Goal: Transaction & Acquisition: Purchase product/service

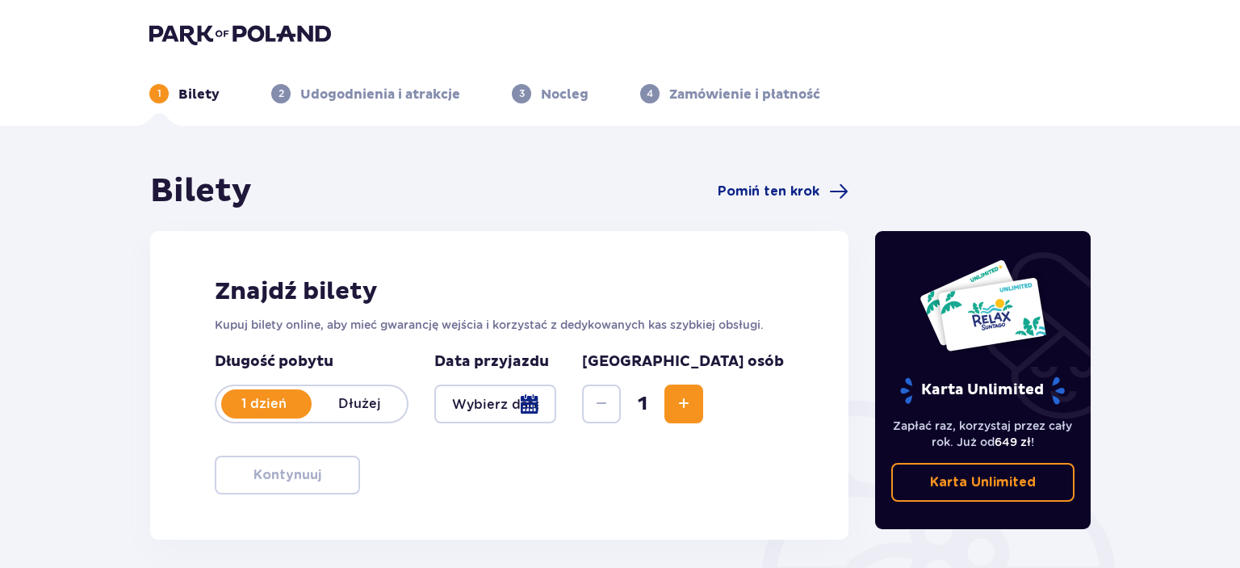
type input "[DATE]"
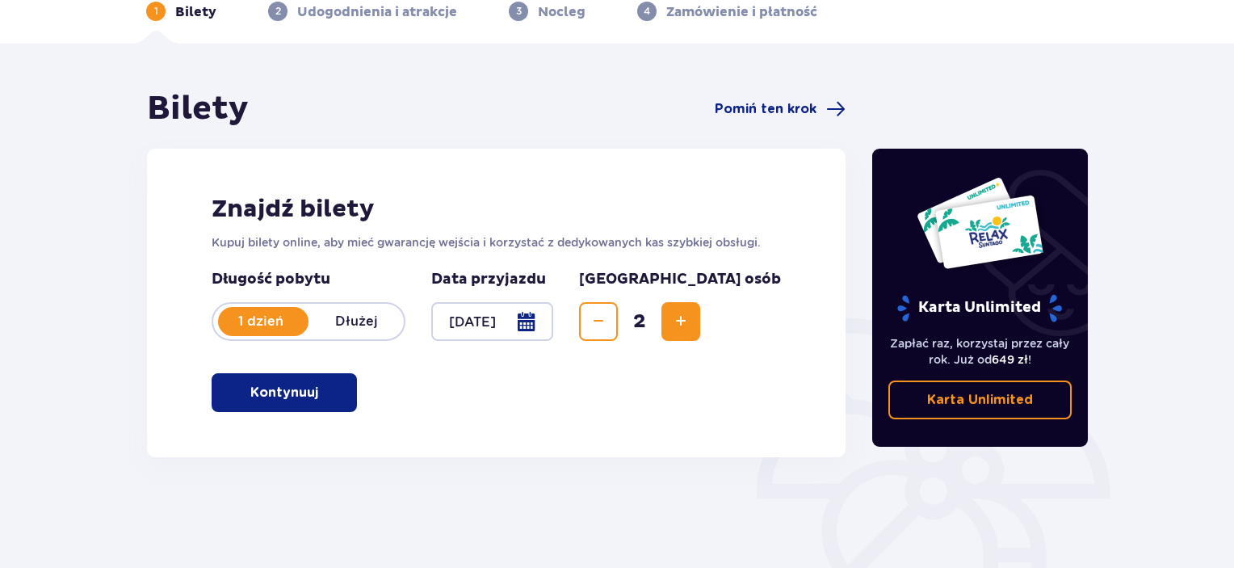
scroll to position [142, 0]
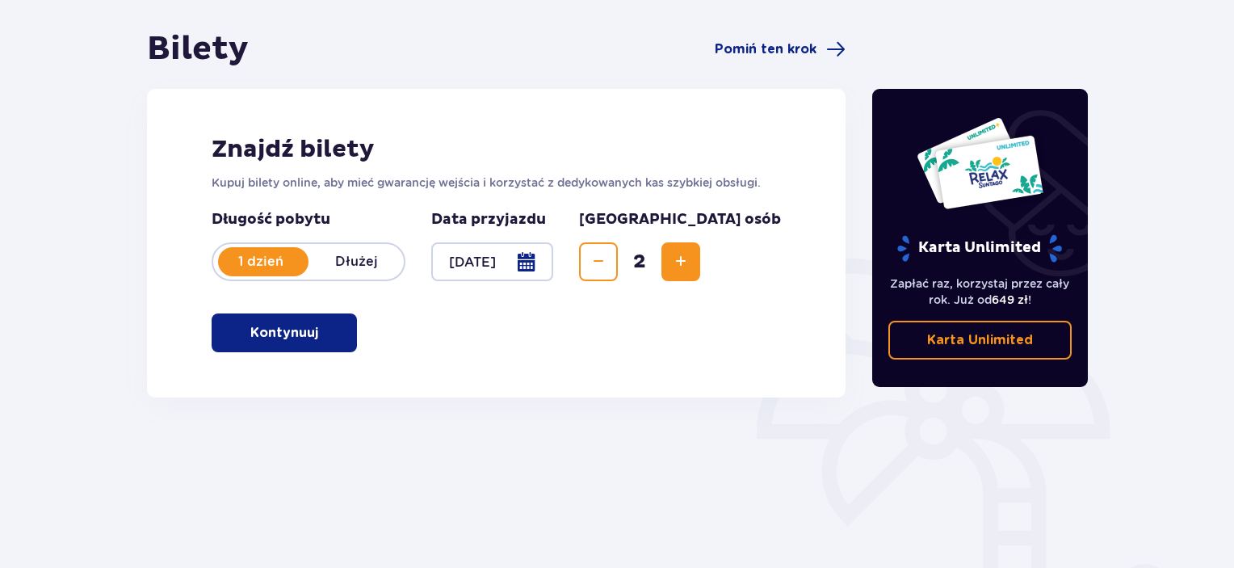
click at [336, 337] on button "Kontynuuj" at bounding box center [284, 332] width 145 height 39
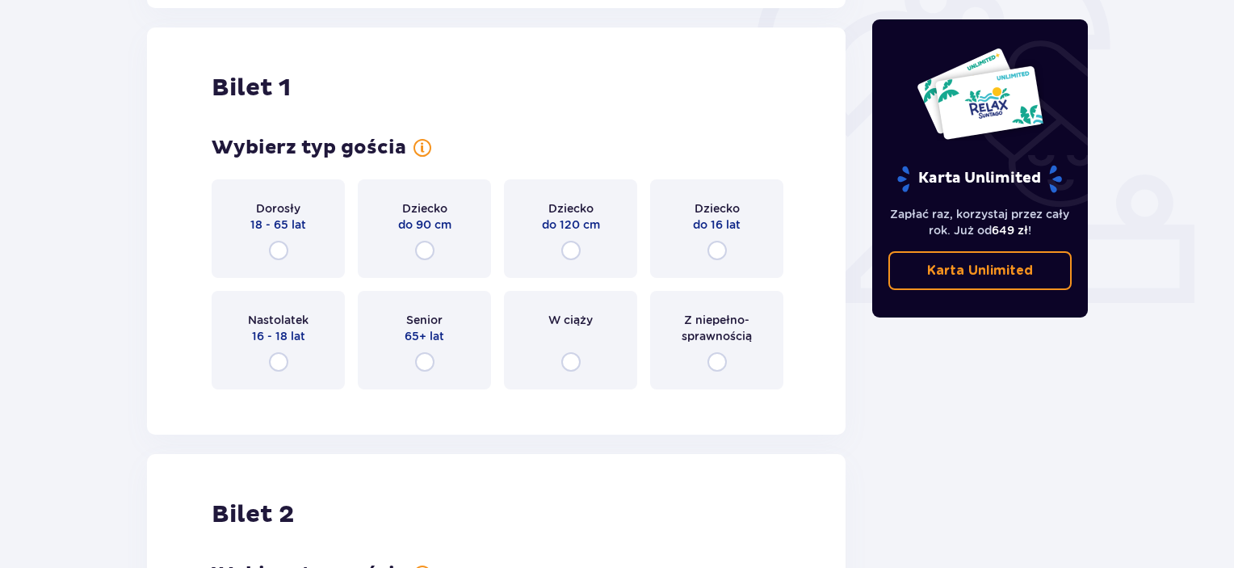
scroll to position [539, 0]
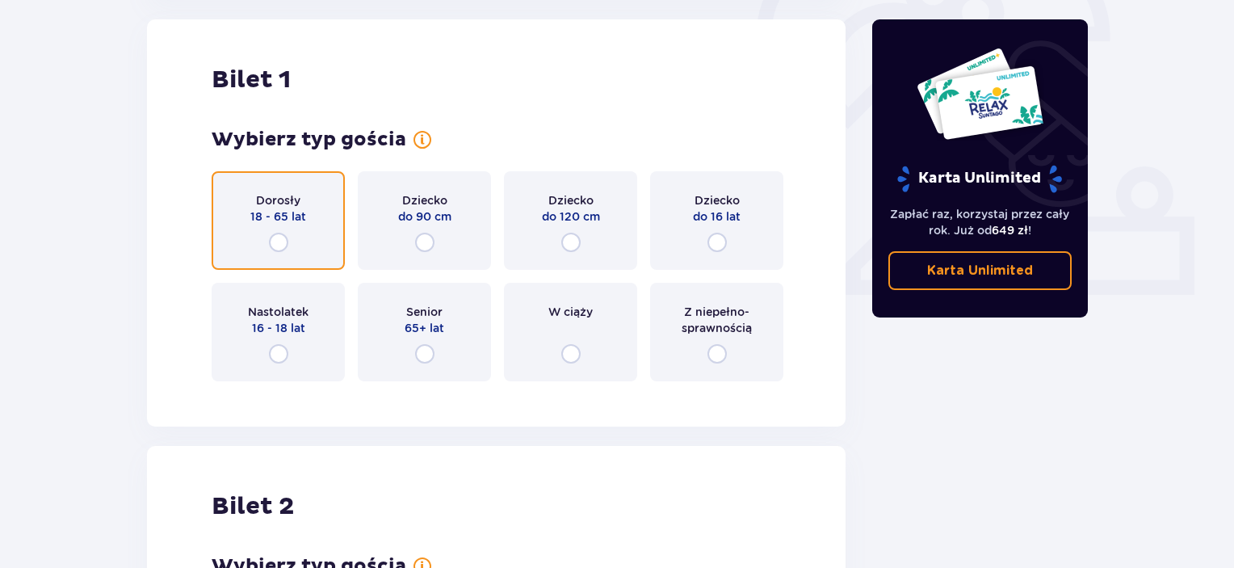
click at [278, 241] on input "radio" at bounding box center [278, 242] width 19 height 19
radio input "true"
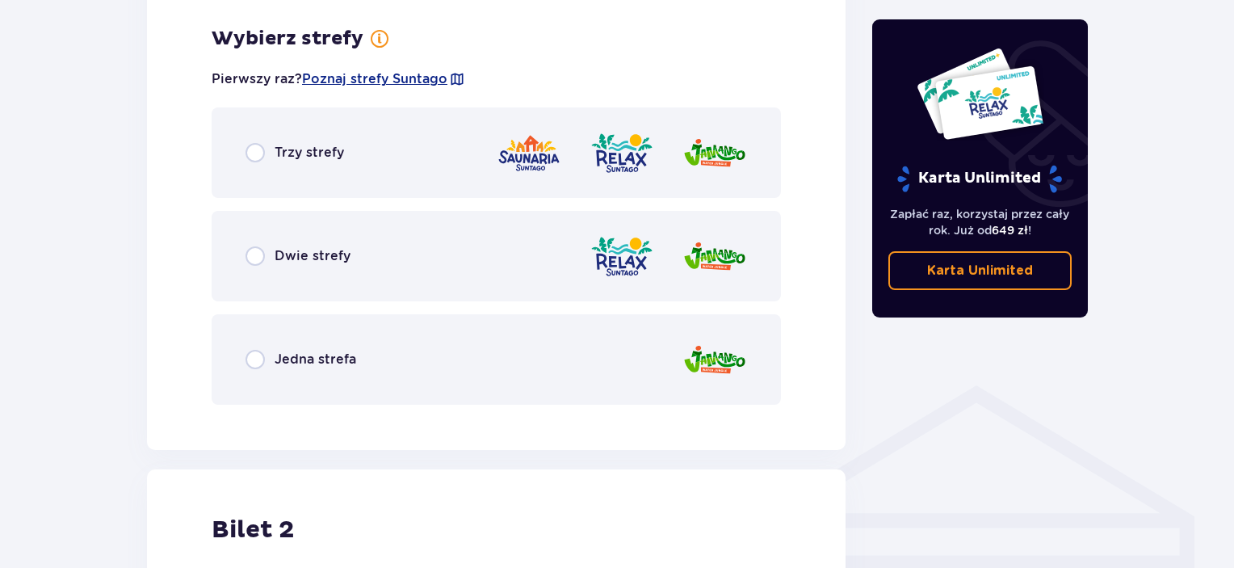
scroll to position [933, 0]
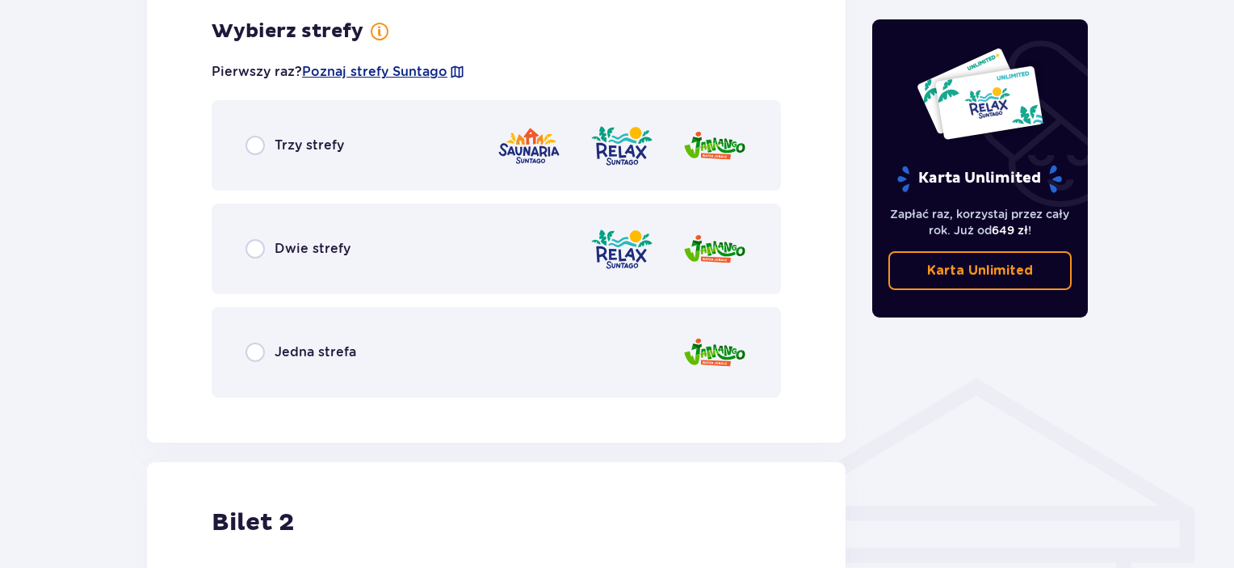
click at [254, 158] on div "Trzy strefy" at bounding box center [496, 145] width 569 height 90
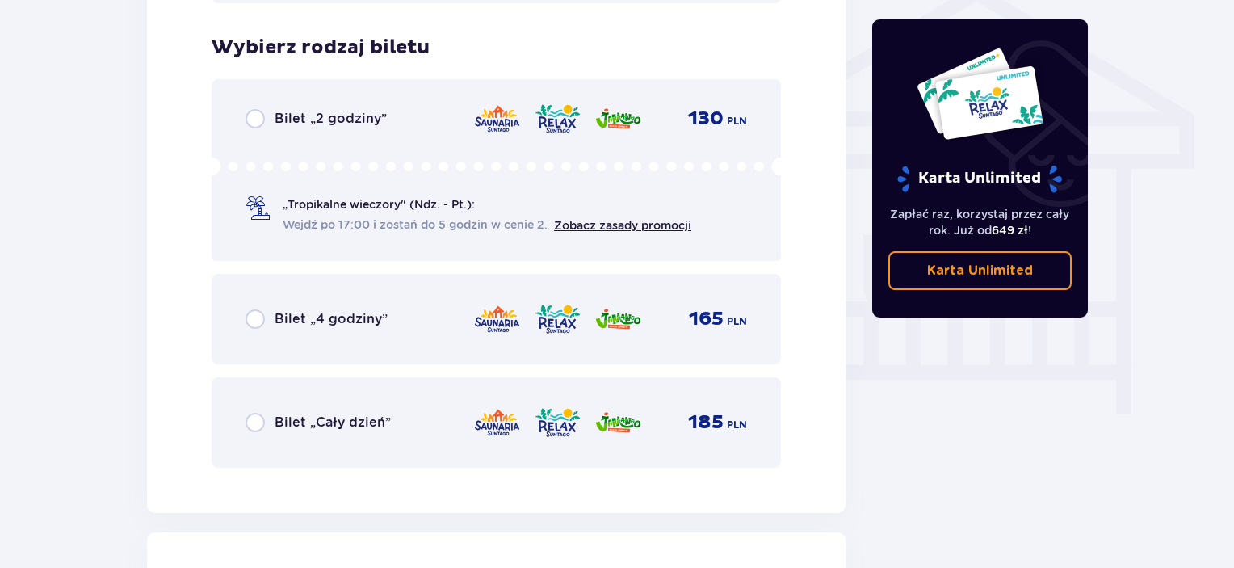
scroll to position [1343, 0]
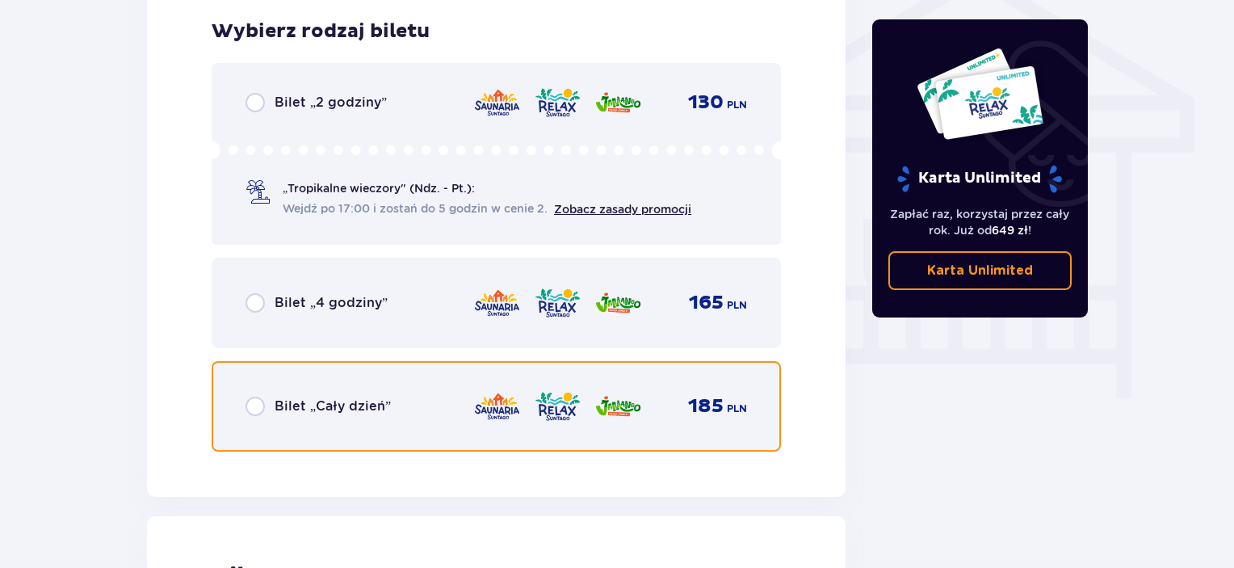
click at [252, 398] on input "radio" at bounding box center [254, 405] width 19 height 19
radio input "true"
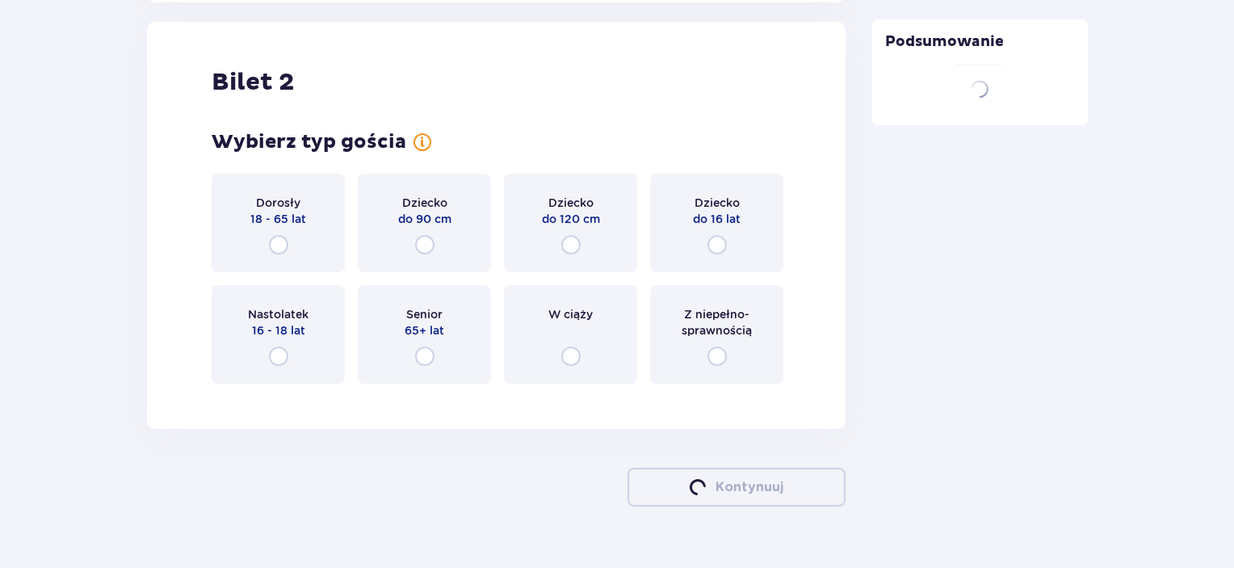
scroll to position [1839, 0]
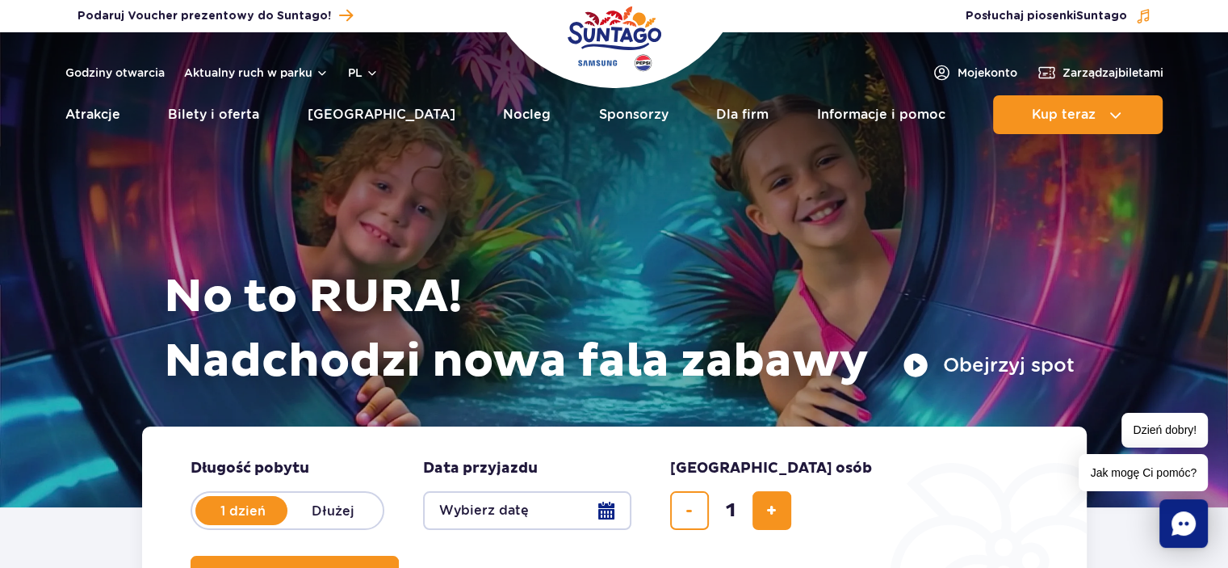
click at [659, 51] on img "Park of Poland" at bounding box center [615, 39] width 94 height 74
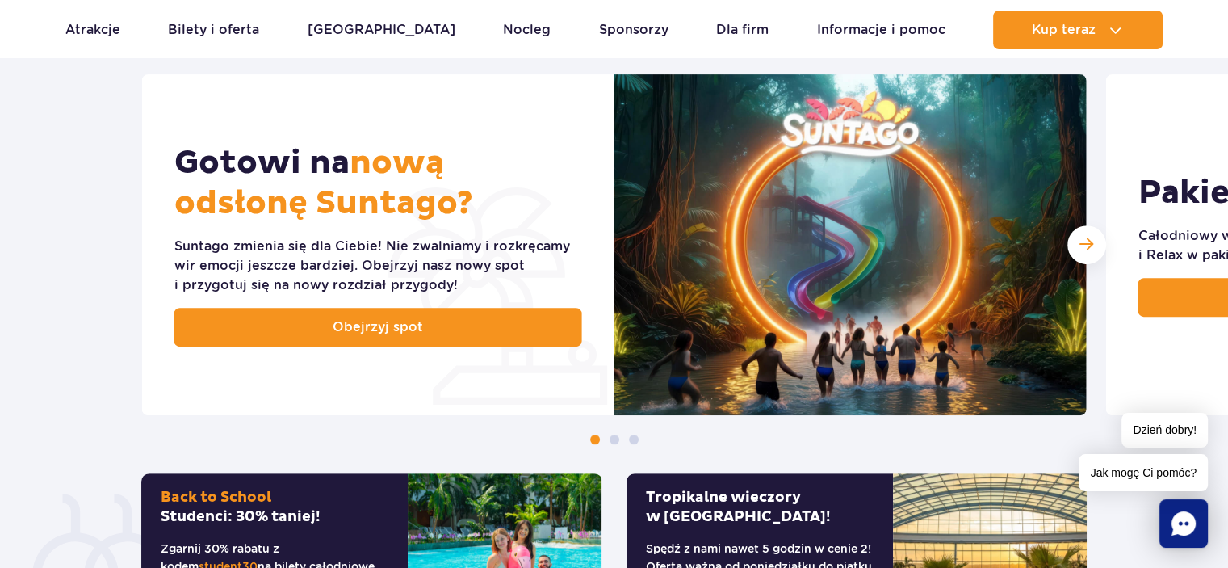
scroll to position [652, 0]
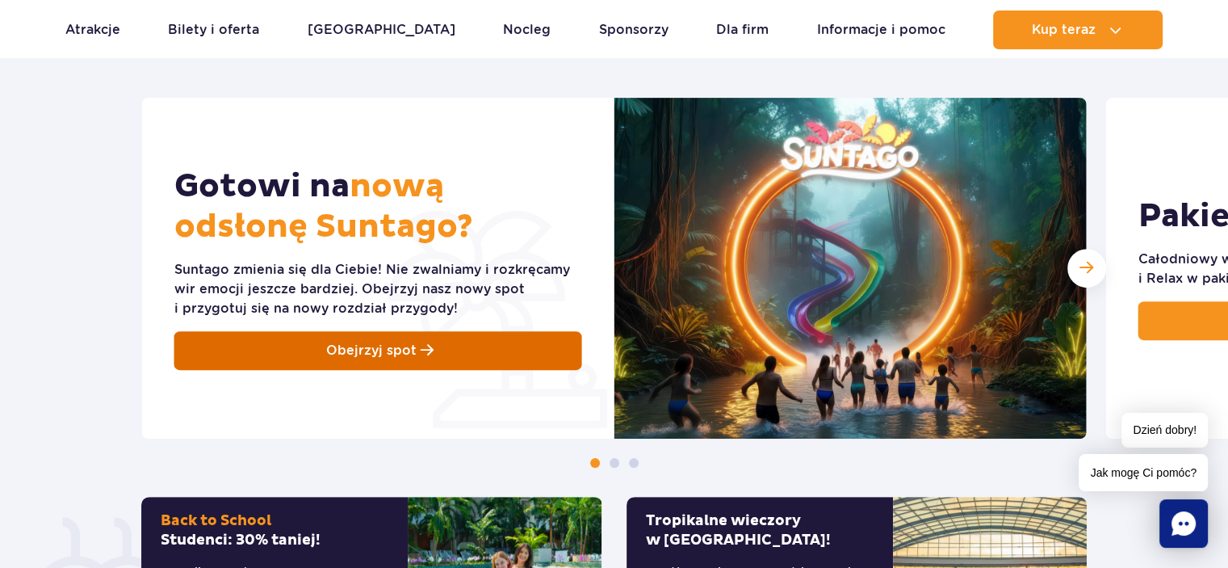
click at [481, 354] on link "Obejrzyj spot" at bounding box center [378, 350] width 408 height 39
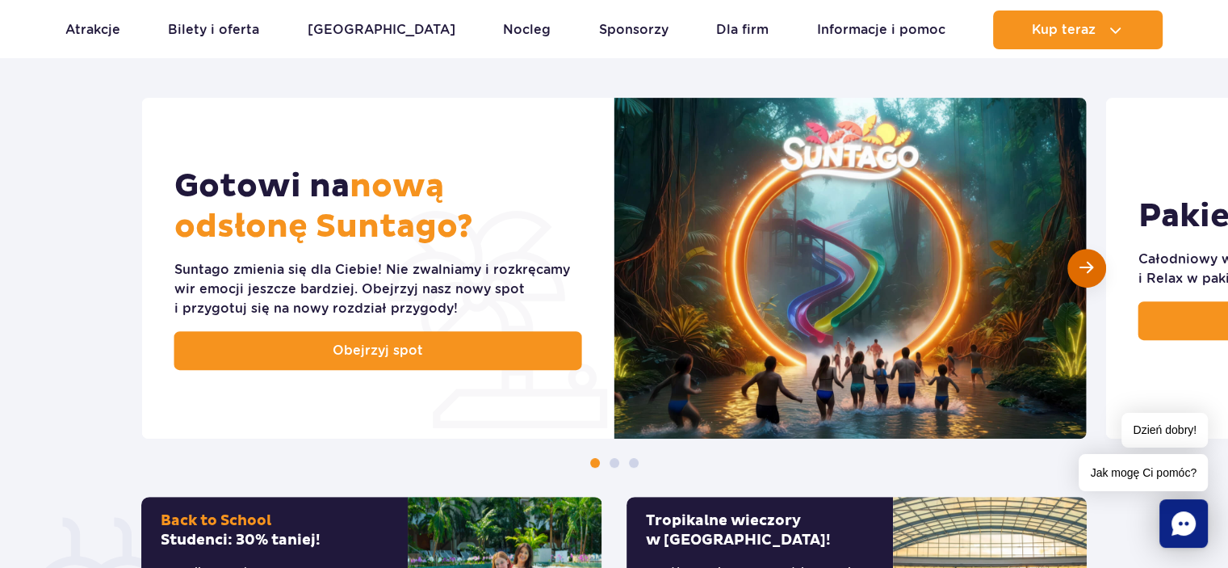
click at [1094, 258] on div "Następny slajd" at bounding box center [1086, 268] width 39 height 39
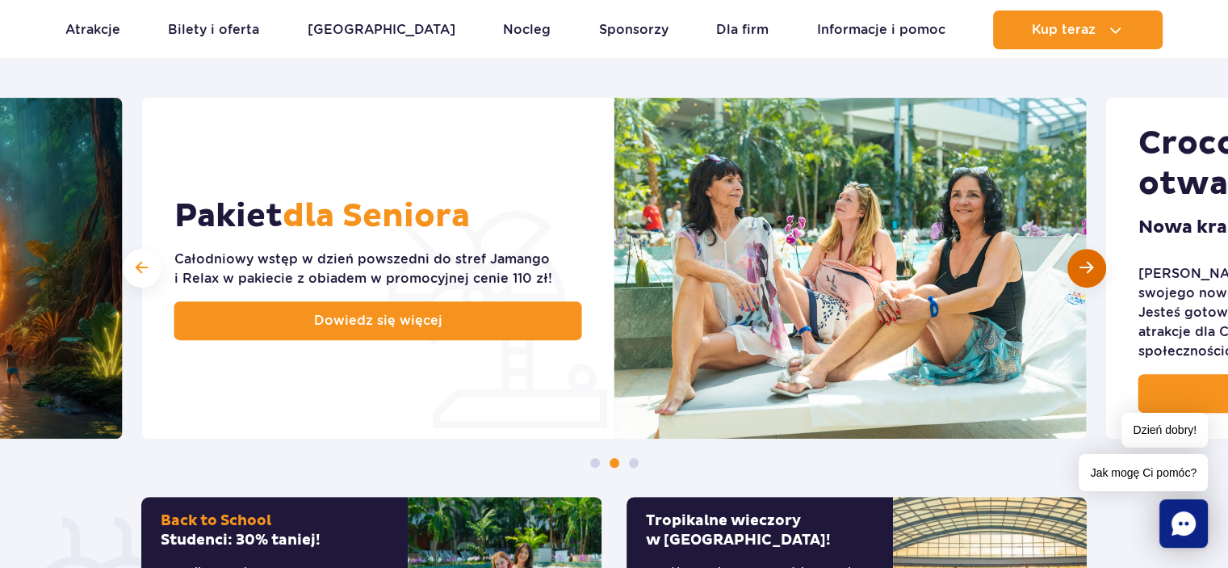
click at [1094, 258] on div "Następny slajd" at bounding box center [1086, 268] width 39 height 39
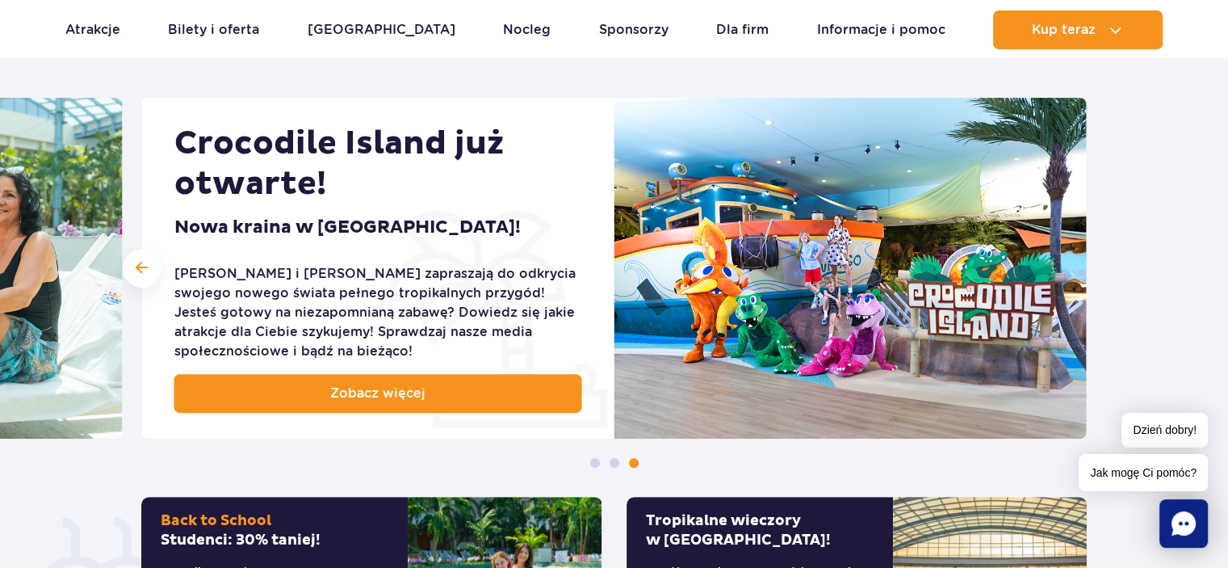
drag, startPoint x: 1221, startPoint y: 93, endPoint x: 1221, endPoint y: 109, distance: 16.1
click at [1221, 109] on section "Odkryj nasze słoneczne promocje Gotowi na nową odsłonę Suntago? Suntago zmienia…" at bounding box center [614, 320] width 1228 height 820
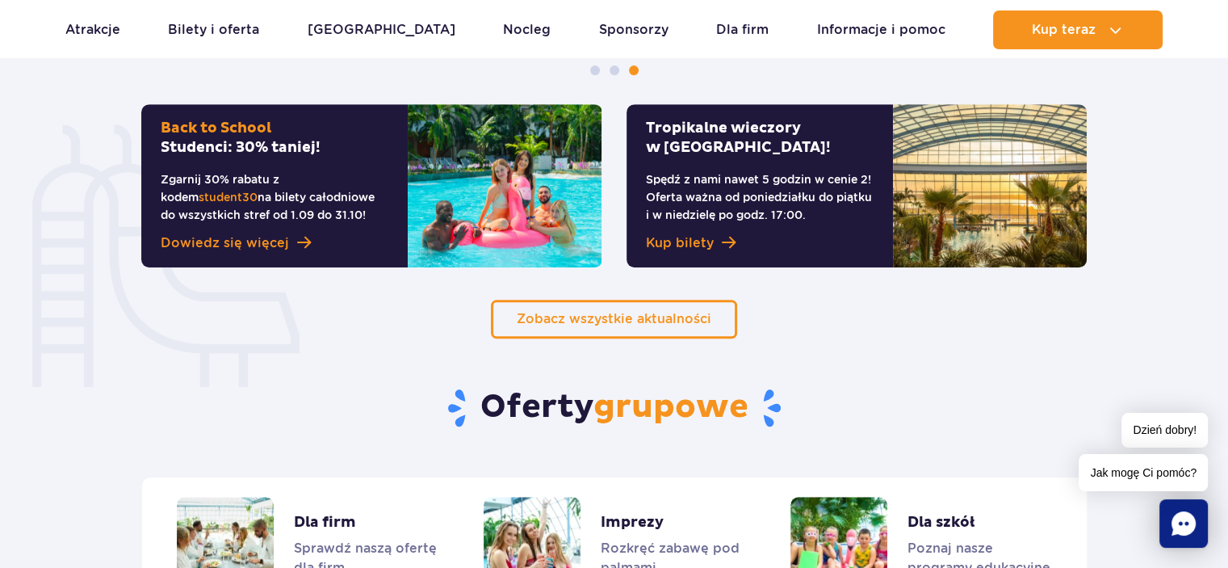
scroll to position [1098, 0]
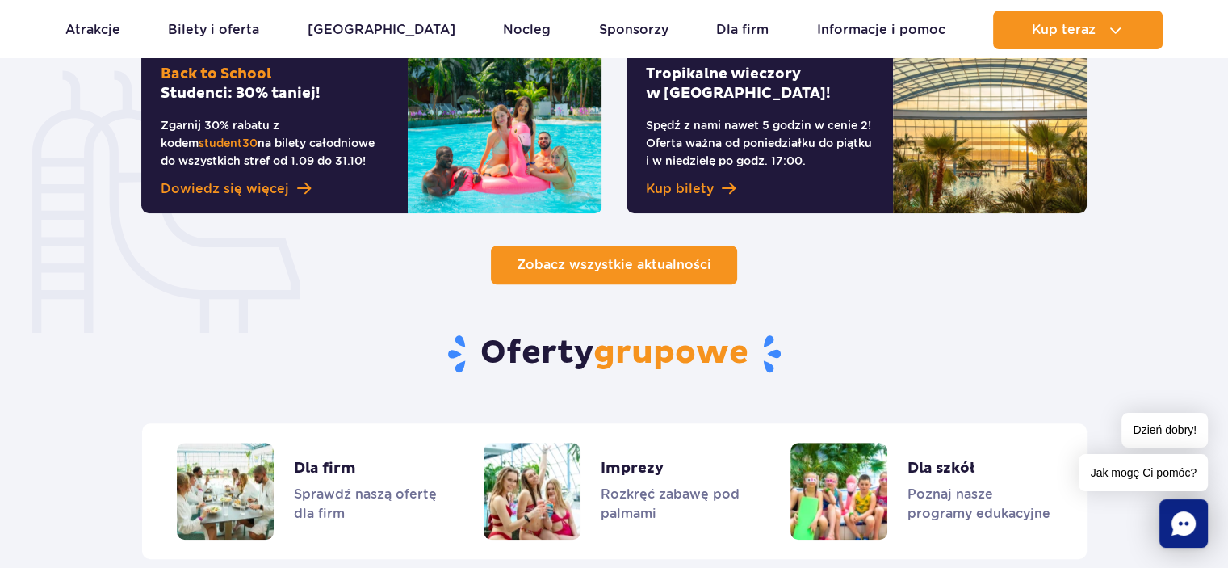
click at [711, 265] on link "Zobacz wszystkie aktualności" at bounding box center [614, 264] width 246 height 39
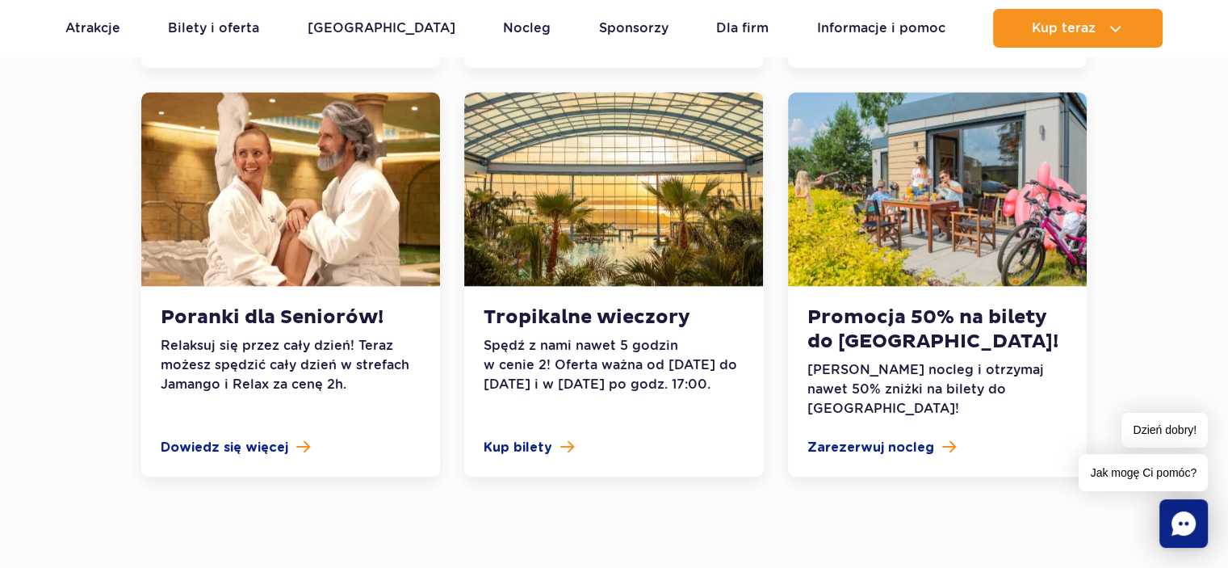
scroll to position [1657, 0]
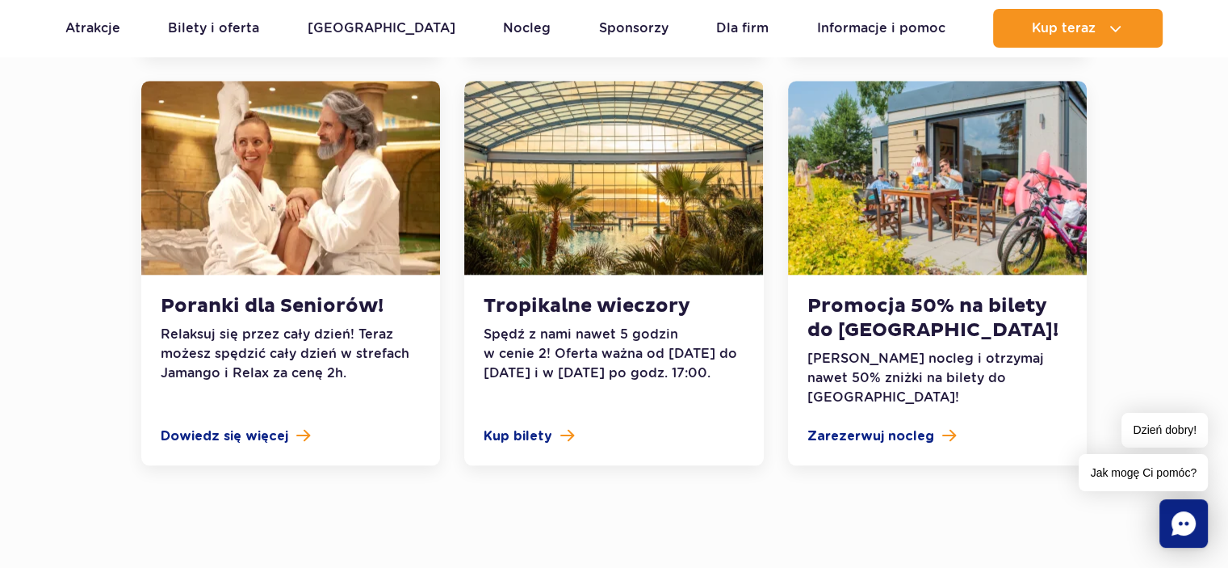
click at [549, 282] on div "Tropikalne wieczory Spędź z nami nawet 5 godzin w cenie 2! Oferta ważna od [DAT…" at bounding box center [613, 370] width 299 height 191
click at [531, 426] on span "Kup bilety" at bounding box center [518, 435] width 69 height 19
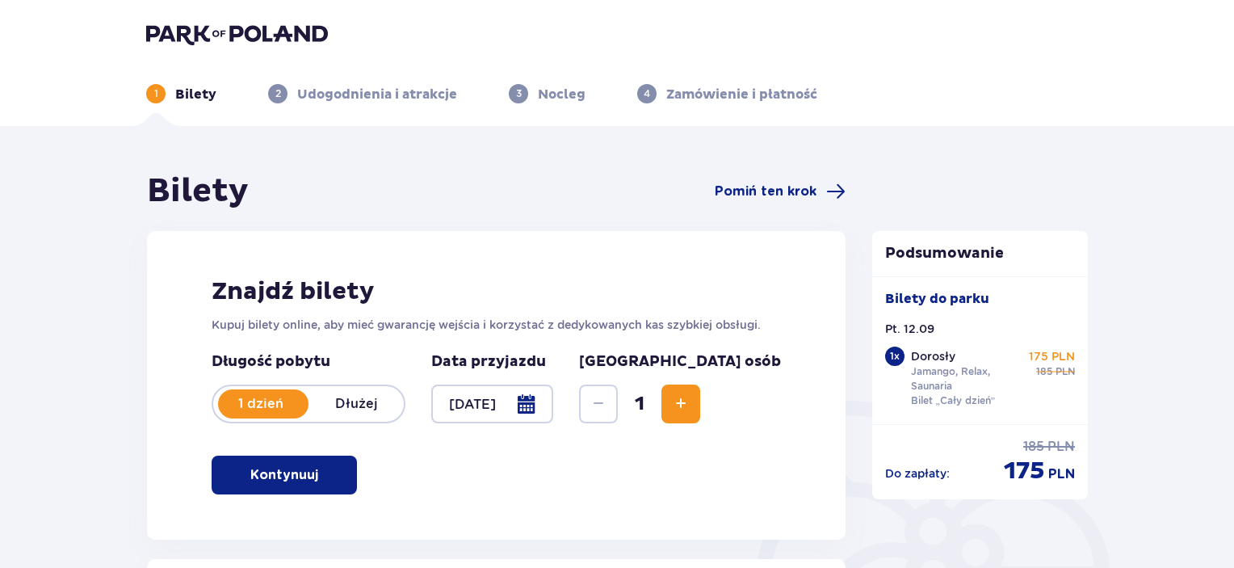
click at [553, 404] on div at bounding box center [492, 403] width 122 height 39
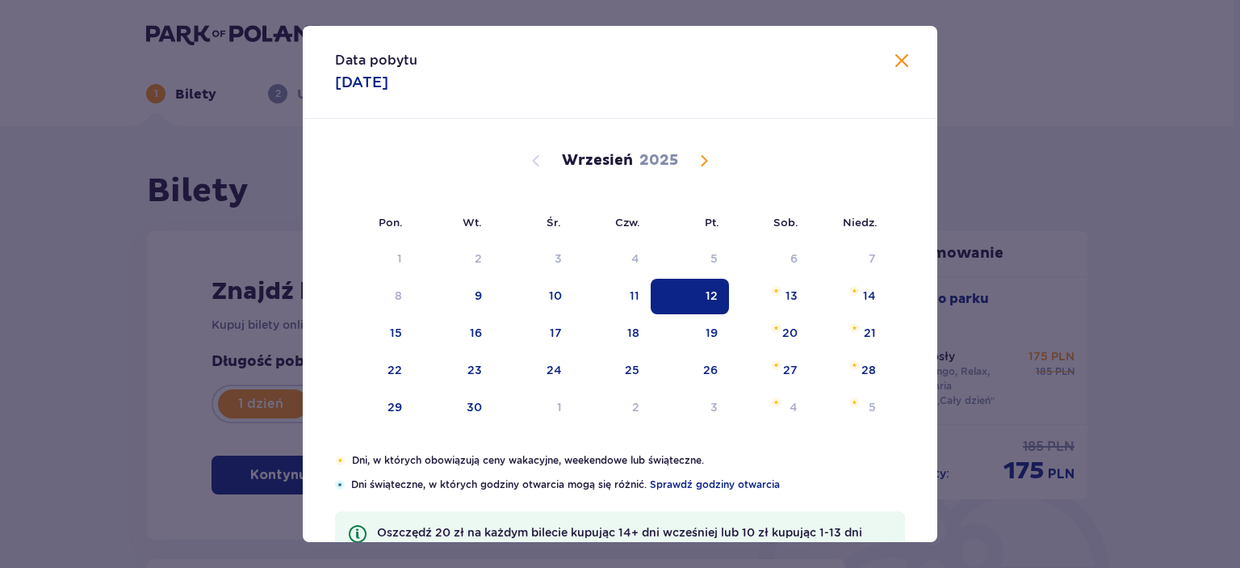
click at [174, 272] on div "Data pobytu [DATE] Pon. Wt. Śr. Czw. Pt. Sob. [GEOGRAPHIC_DATA]. [DATE] 28 29 3…" at bounding box center [620, 284] width 1240 height 568
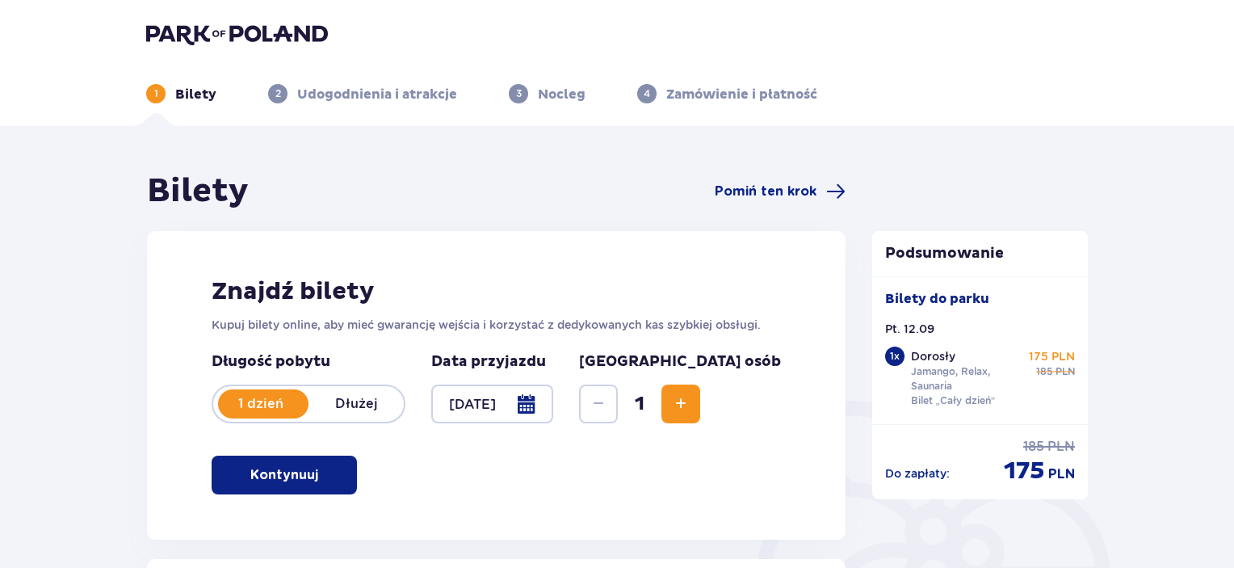
click at [690, 402] on span "Increase" at bounding box center [680, 403] width 19 height 19
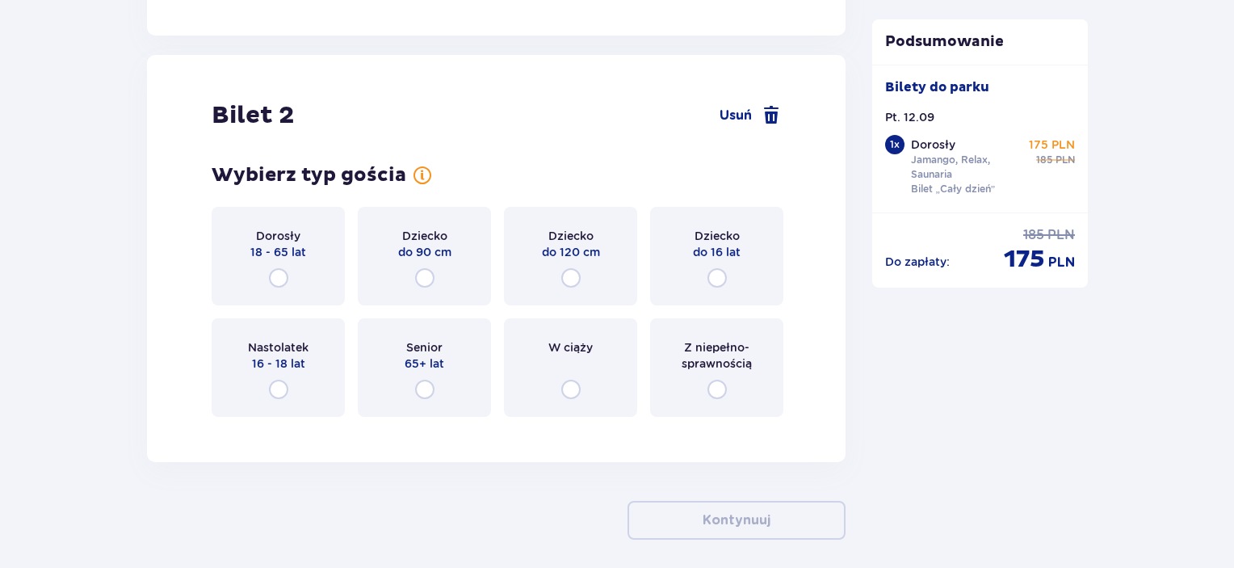
scroll to position [1839, 0]
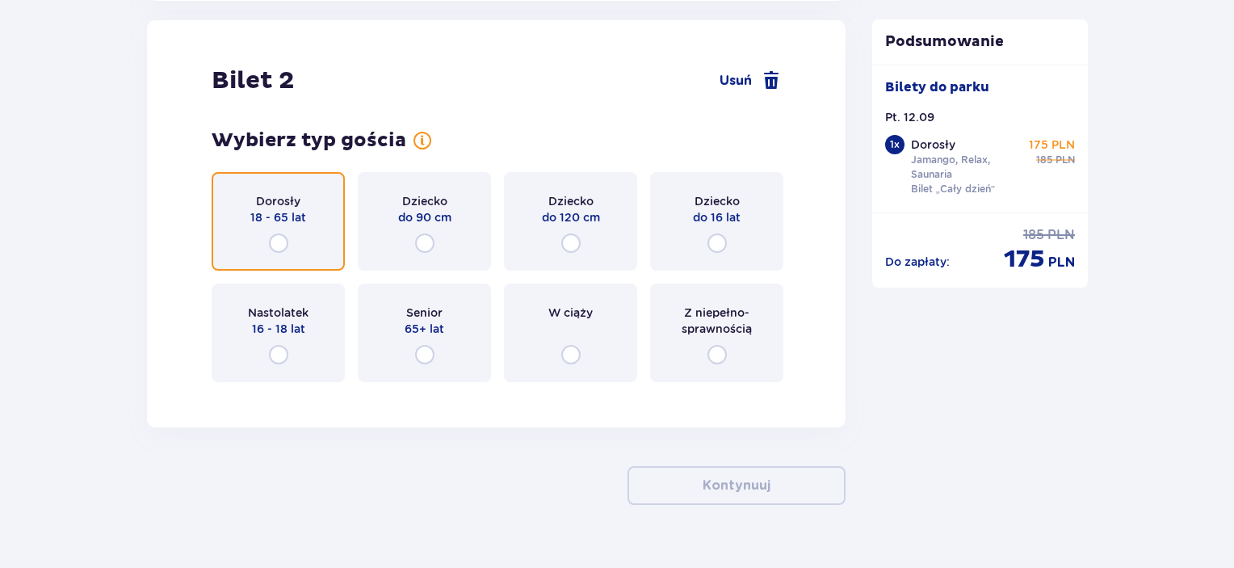
click at [278, 242] on input "radio" at bounding box center [278, 242] width 19 height 19
radio input "true"
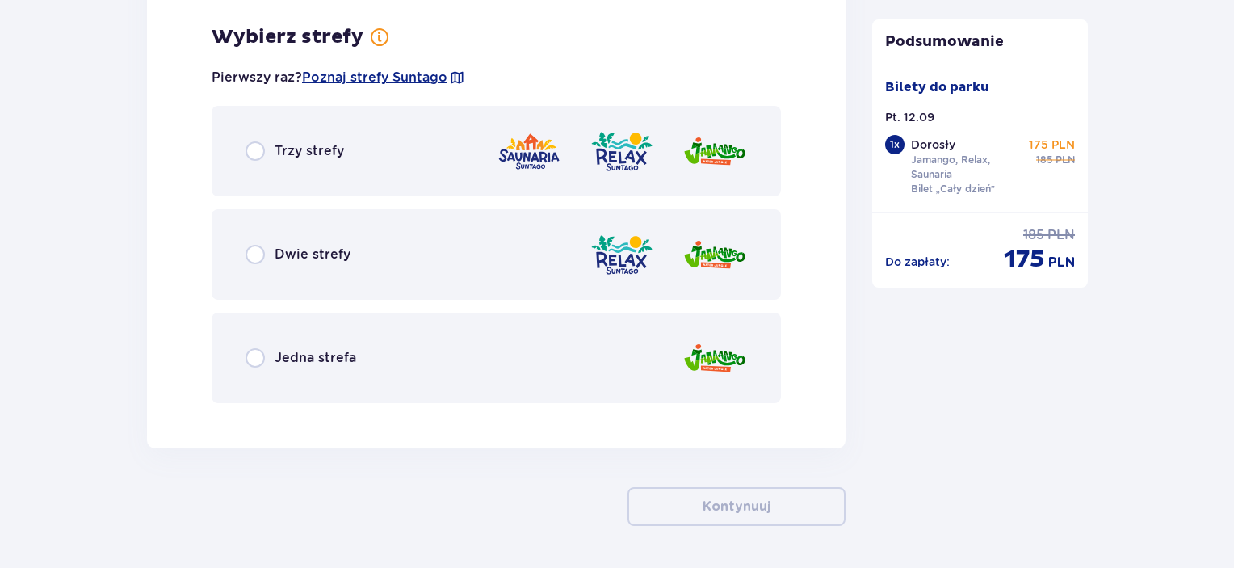
scroll to position [2233, 0]
